Goal: Navigation & Orientation: Find specific page/section

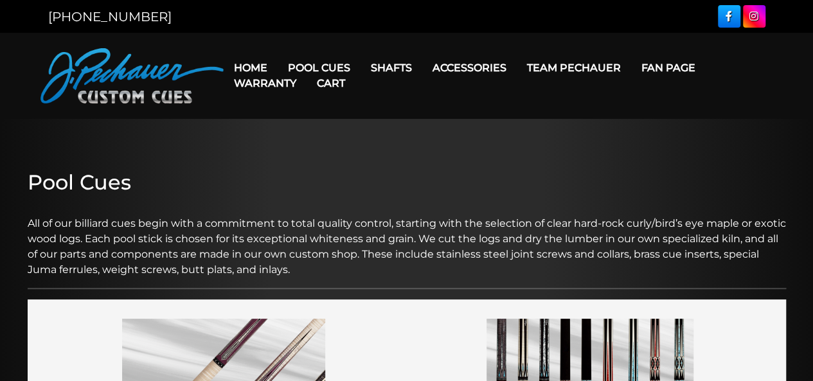
click at [311, 67] on link "Cart" at bounding box center [331, 83] width 49 height 33
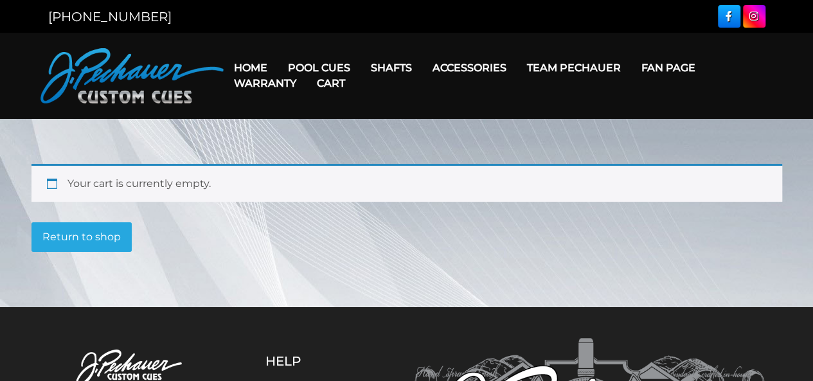
click at [310, 68] on link "Cart" at bounding box center [331, 83] width 49 height 33
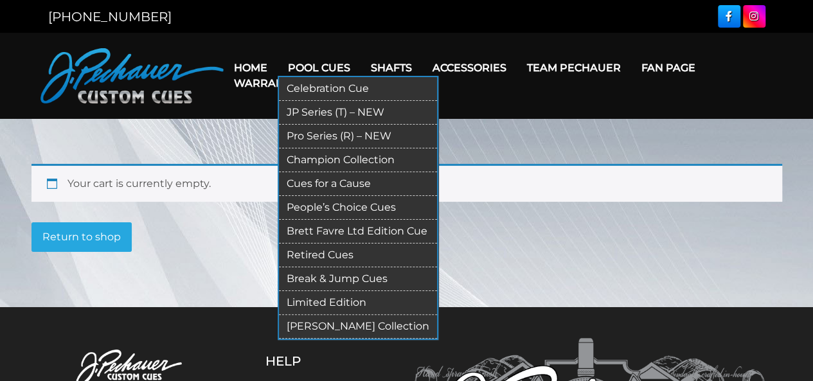
click at [332, 86] on link "Celebration Cue" at bounding box center [358, 89] width 158 height 24
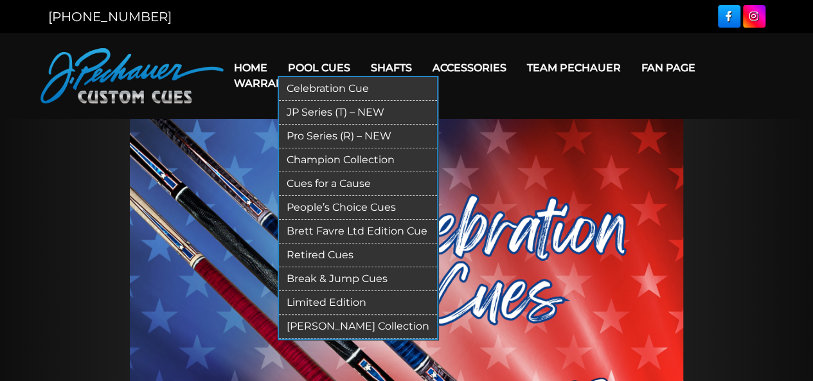
click at [331, 112] on link "JP Series (T) – NEW" at bounding box center [358, 113] width 158 height 24
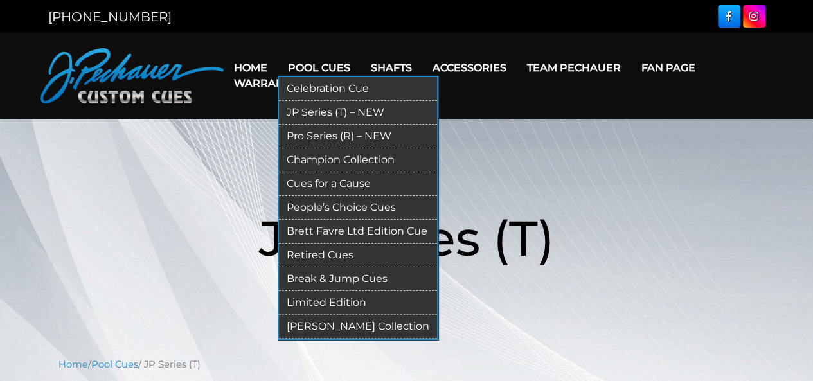
click at [327, 132] on link "Pro Series (R) – NEW" at bounding box center [358, 137] width 158 height 24
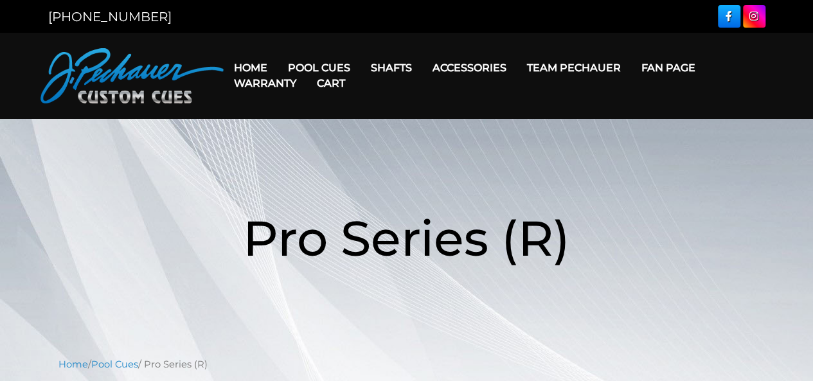
click at [147, 68] on img at bounding box center [132, 75] width 183 height 55
